Goal: Go to known website: Go to known website

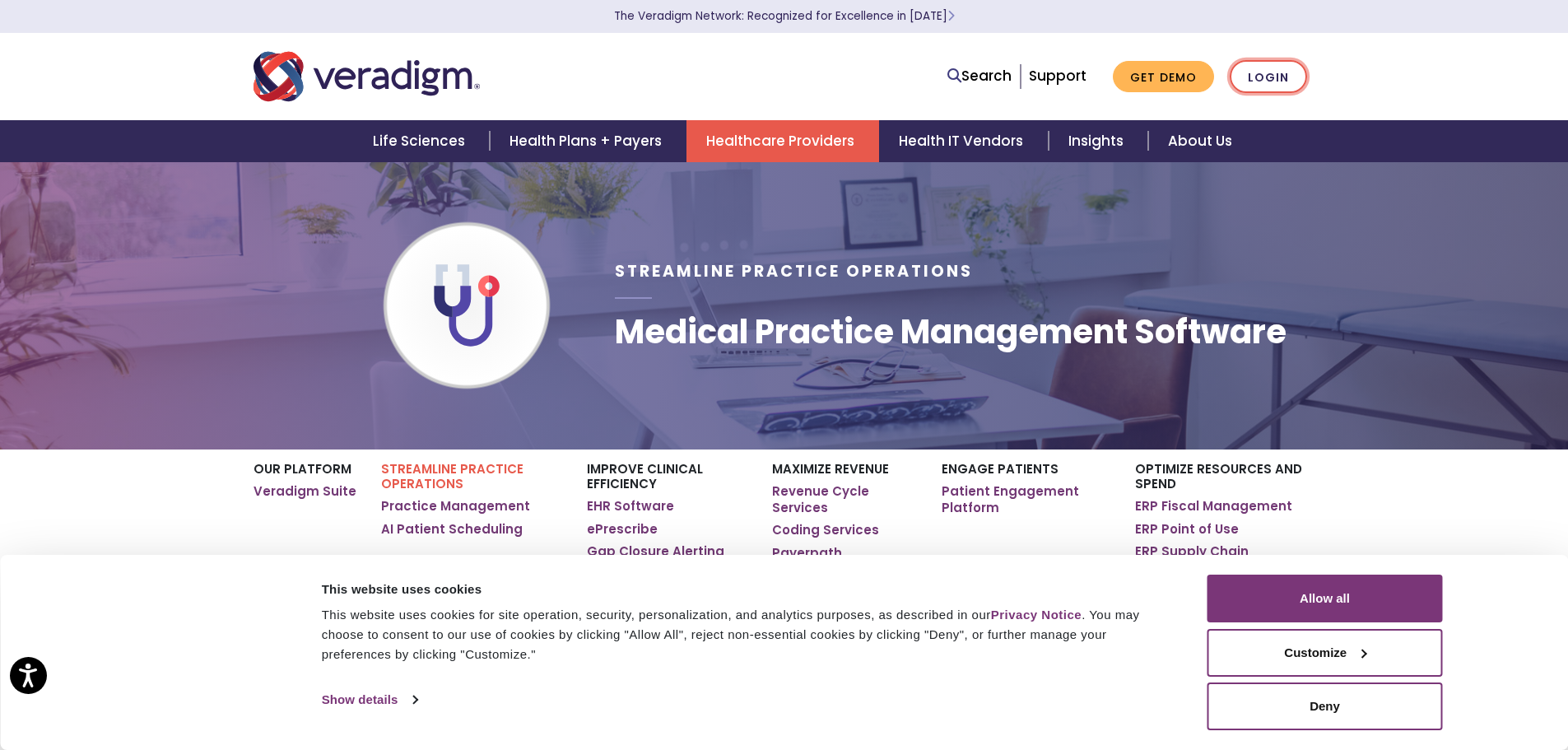
click at [1273, 70] on link "Login" at bounding box center [1268, 76] width 77 height 34
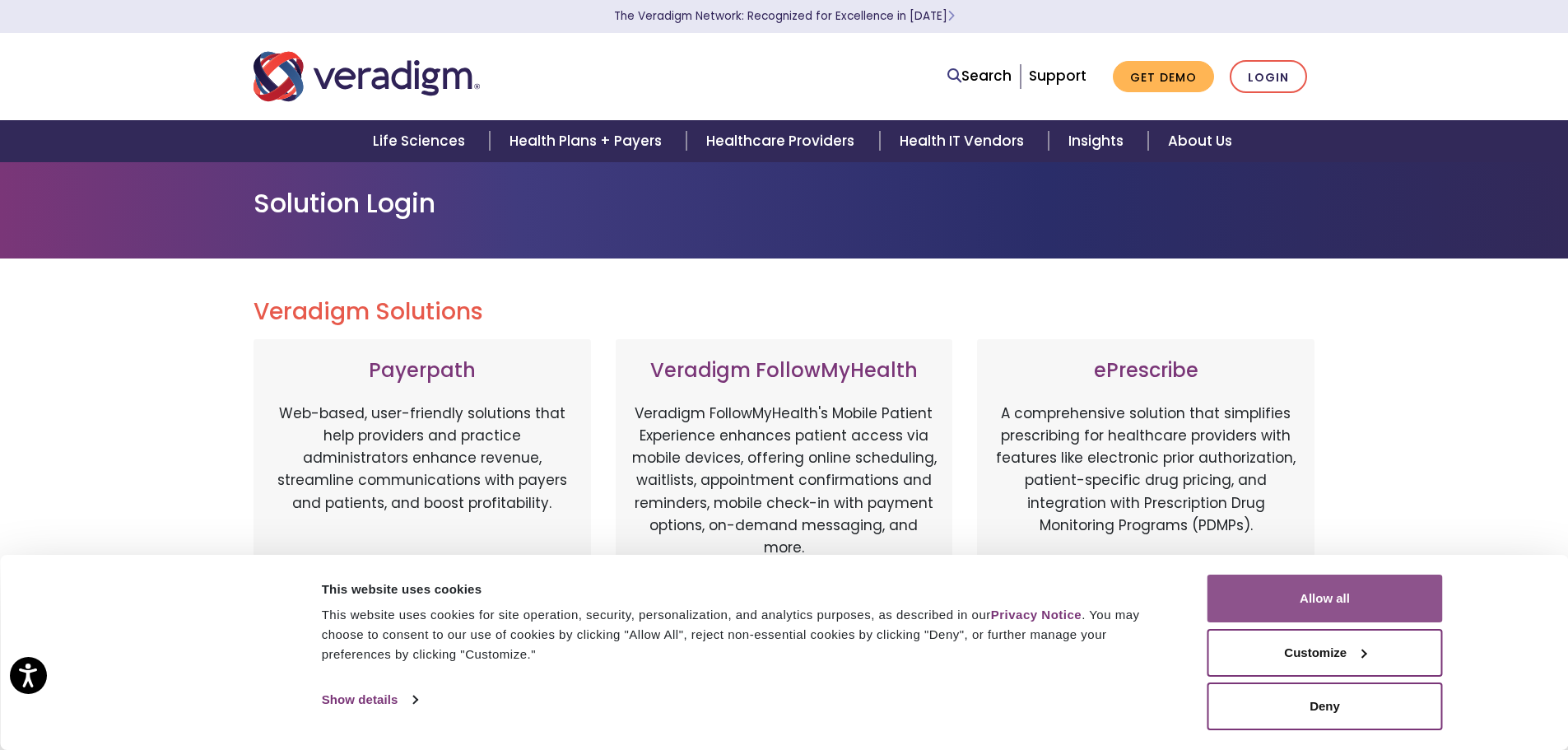
click at [1319, 586] on button "Allow all" at bounding box center [1325, 597] width 236 height 48
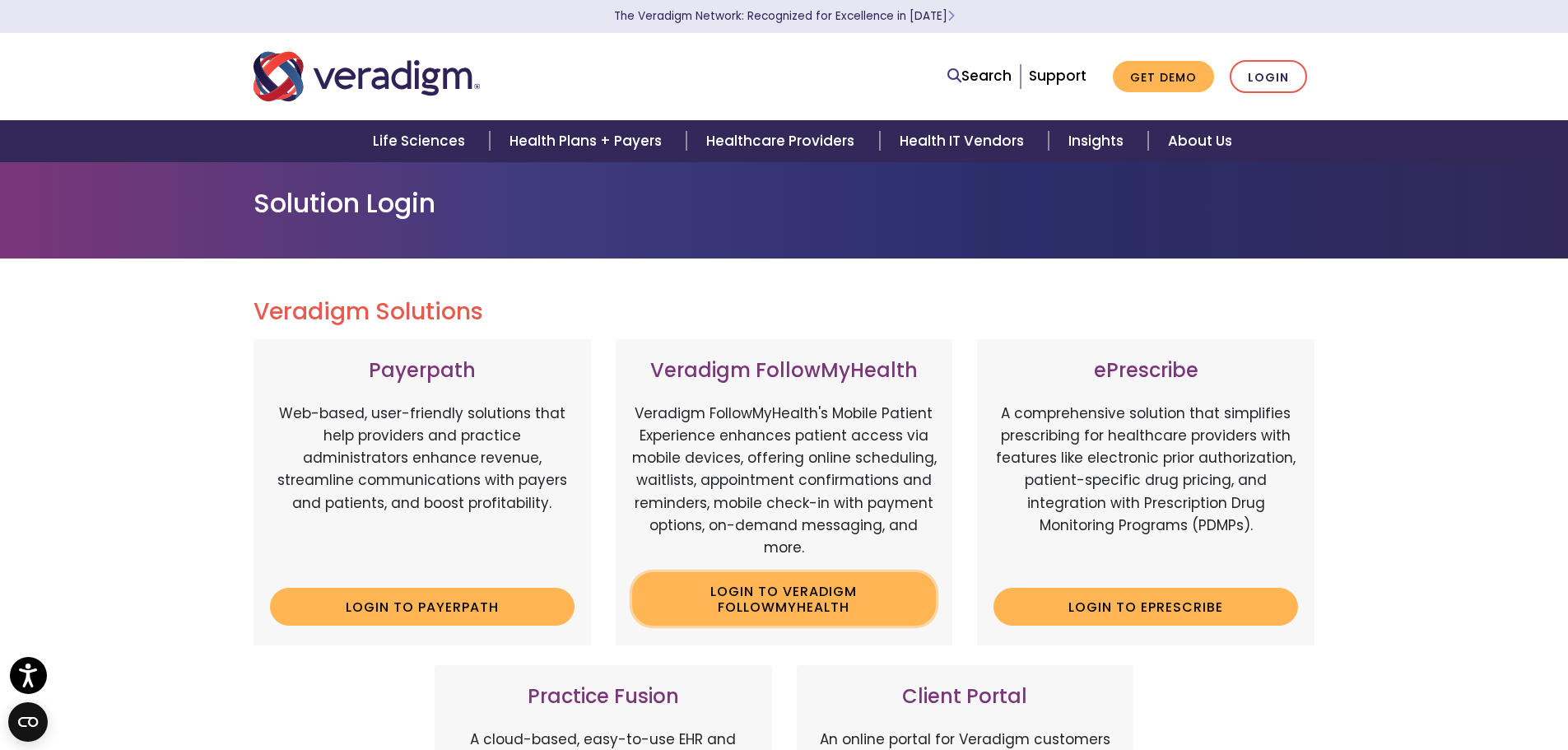
click at [863, 598] on link "Login to Veradigm FollowMyHealth" at bounding box center [784, 598] width 305 height 53
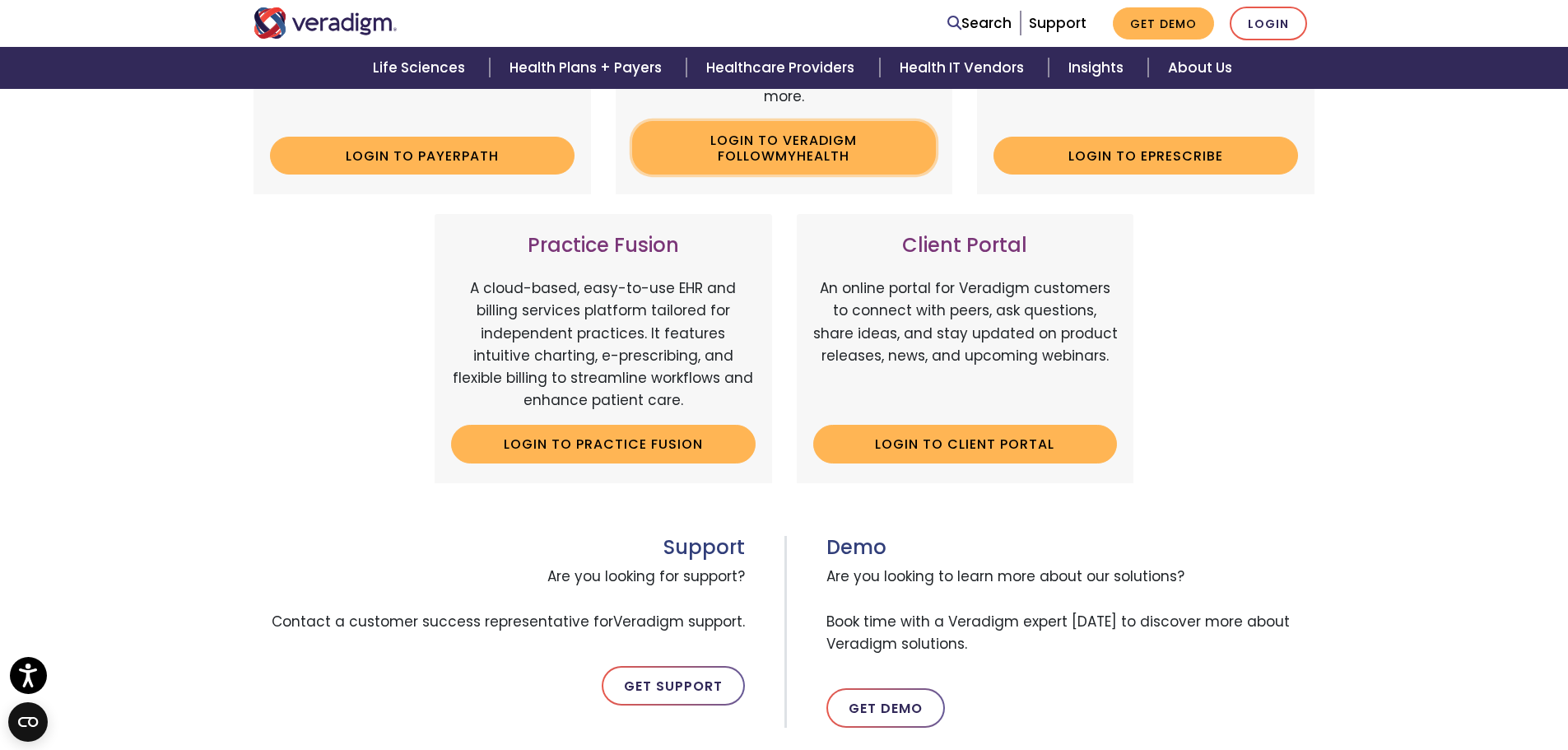
scroll to position [494, 0]
